Goal: Register for event/course

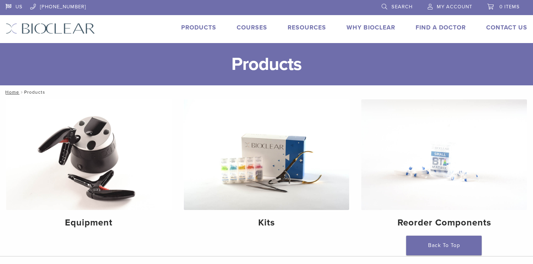
click at [248, 29] on link "Courses" at bounding box center [252, 28] width 31 height 8
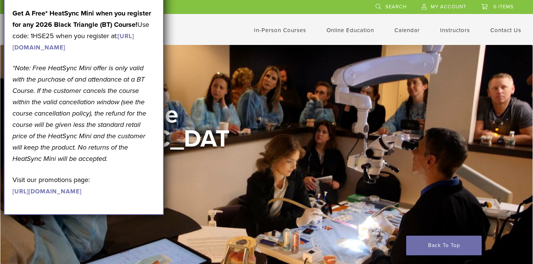
click at [248, 27] on div "In-Person Courses" at bounding box center [275, 30] width 61 height 9
click at [250, 39] on header "US [PHONE_NUMBER] Search My Account 0 items Cart No products in the cart. Back …" at bounding box center [266, 22] width 533 height 45
click at [267, 32] on link "In-Person Courses" at bounding box center [280, 30] width 52 height 7
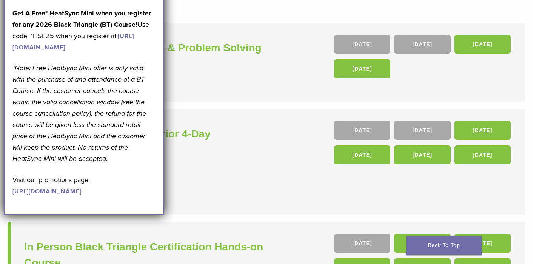
scroll to position [89, 0]
